Goal: Task Accomplishment & Management: Manage account settings

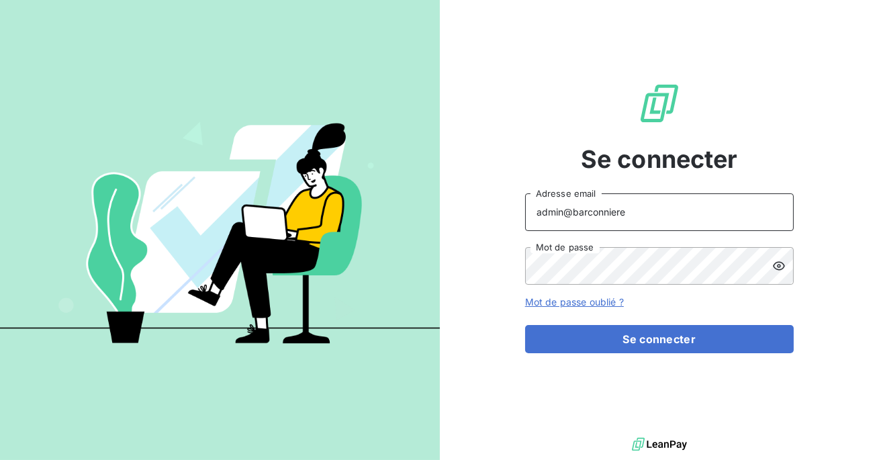
click at [642, 203] on input "admin@barconniere" at bounding box center [659, 212] width 269 height 38
click at [638, 219] on input "admin@barconniere" at bounding box center [659, 212] width 269 height 38
type input "admin@financea"
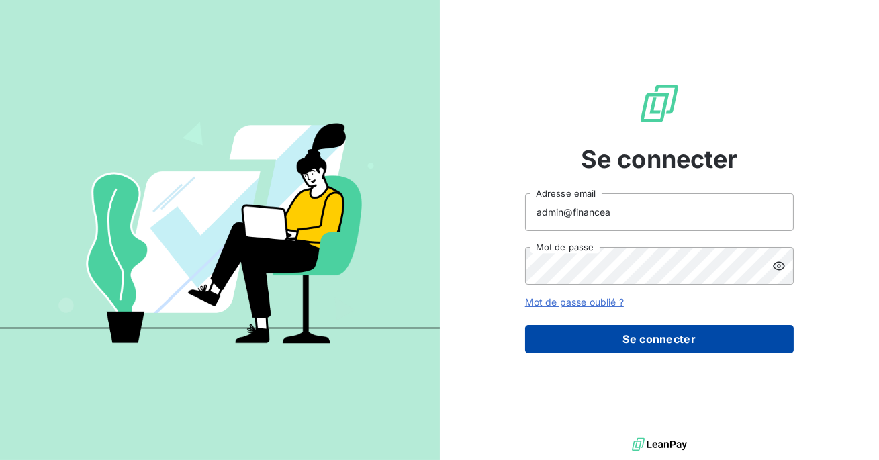
click at [613, 336] on button "Se connecter" at bounding box center [659, 339] width 269 height 28
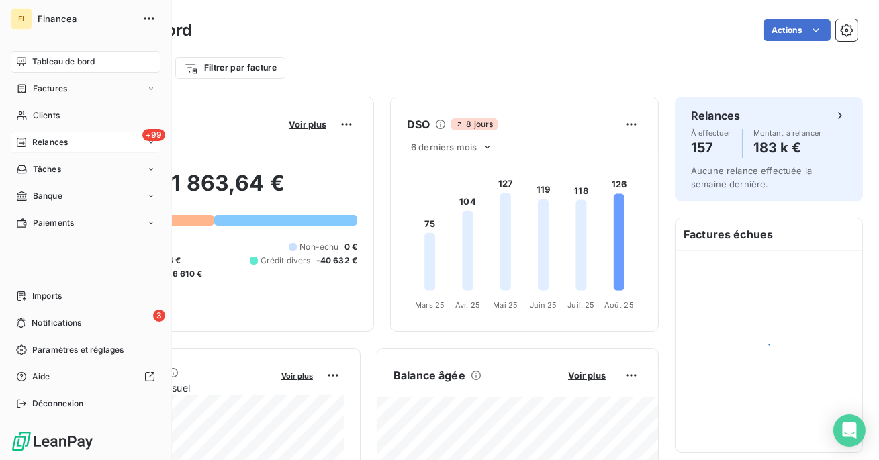
click at [46, 140] on span "Relances" at bounding box center [50, 142] width 36 height 12
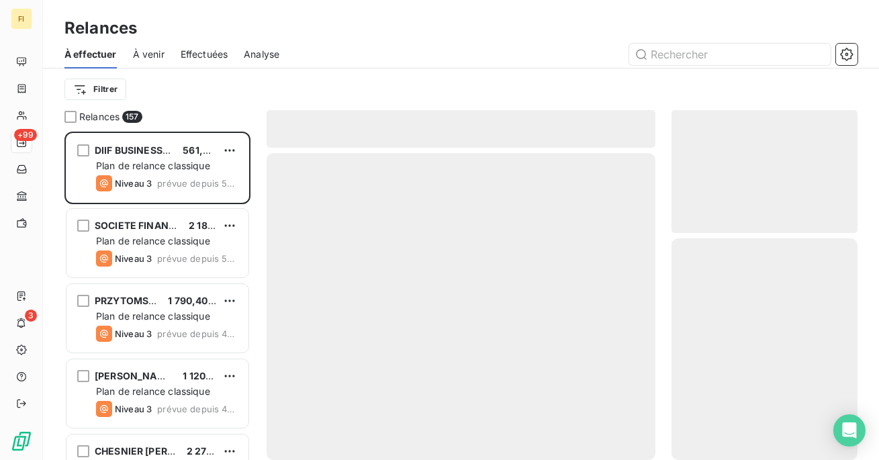
scroll to position [328, 186]
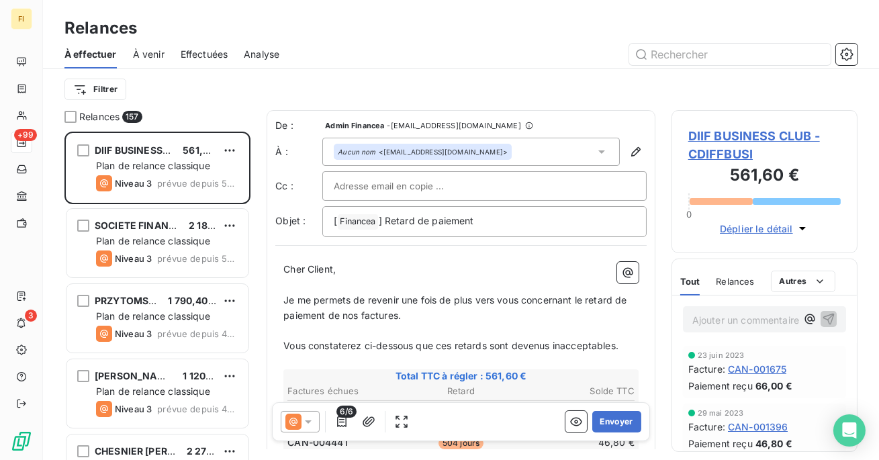
click at [204, 58] on span "Effectuées" at bounding box center [205, 54] width 48 height 13
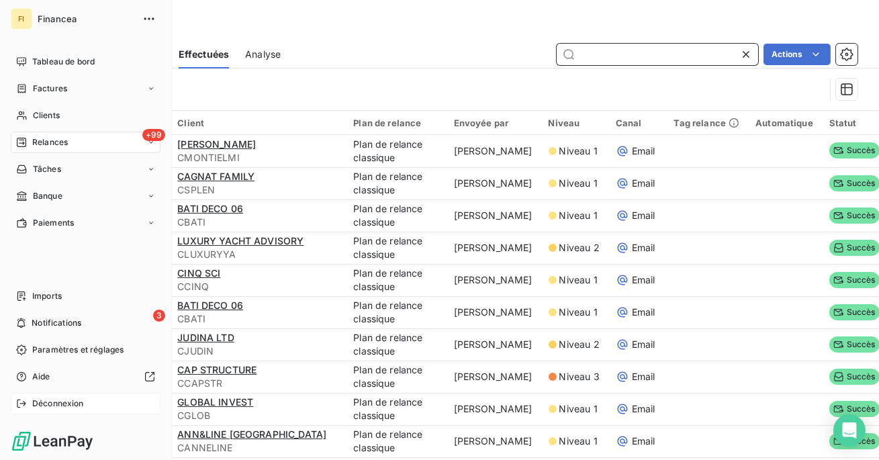
click at [29, 403] on div "Déconnexion" at bounding box center [86, 403] width 150 height 21
